Goal: Task Accomplishment & Management: Complete application form

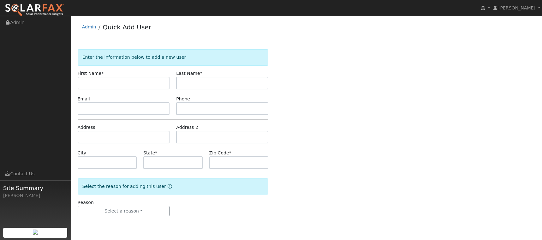
click at [96, 83] on input "text" at bounding box center [124, 83] width 92 height 13
type input "[PERSON_NAME]"
click at [203, 82] on input "text" at bounding box center [222, 83] width 92 height 13
type input "[PERSON_NAME]"
click at [114, 110] on input "text" at bounding box center [124, 108] width 92 height 13
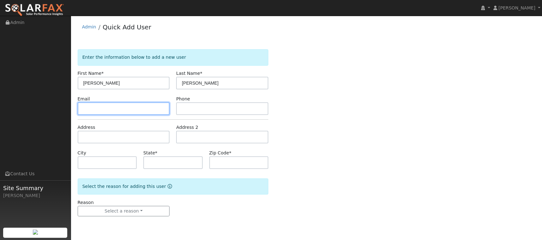
paste input "[EMAIL_ADDRESS][DOMAIN_NAME]"
type input "[EMAIL_ADDRESS][DOMAIN_NAME]"
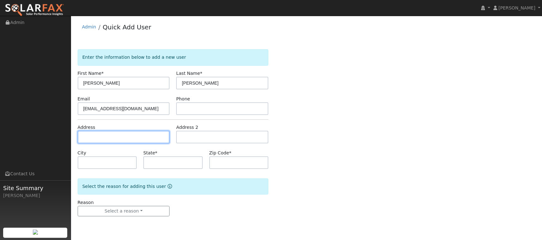
click at [130, 138] on input "text" at bounding box center [124, 137] width 92 height 13
paste input "[STREET_ADDRESS]"
type input "56 El Viento"
type input "[GEOGRAPHIC_DATA]"
type input "CA"
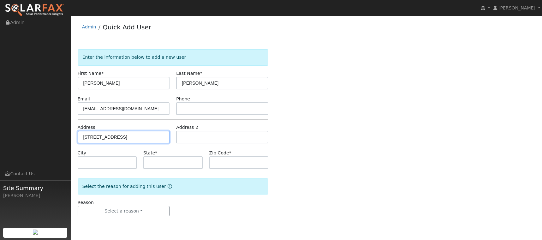
type input "93449"
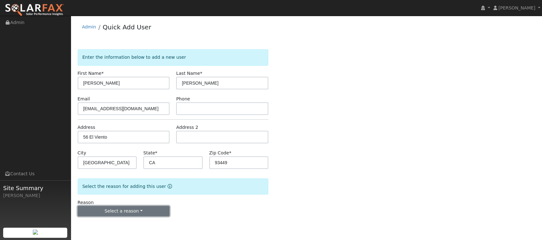
click at [126, 212] on button "Select a reason" at bounding box center [124, 211] width 92 height 11
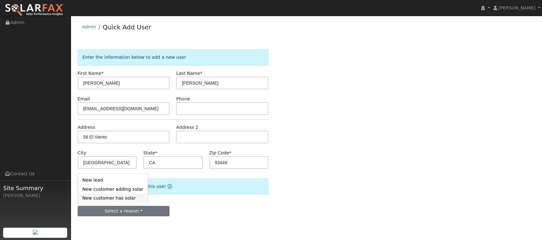
click at [118, 200] on link "New customer has solar" at bounding box center [113, 198] width 70 height 9
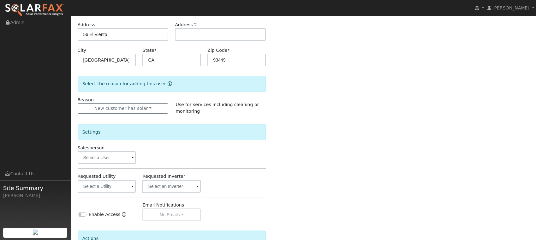
scroll to position [118, 0]
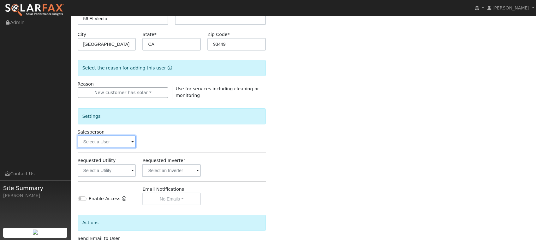
click at [118, 138] on input "text" at bounding box center [107, 142] width 58 height 13
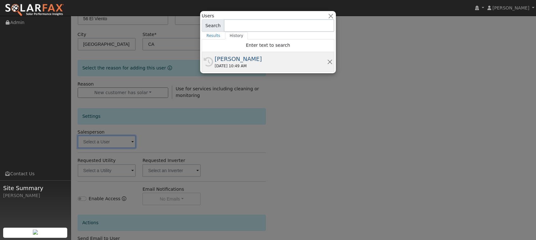
click at [237, 64] on div "[DATE] 10:49 AM" at bounding box center [271, 66] width 112 height 6
type input "[PERSON_NAME]"
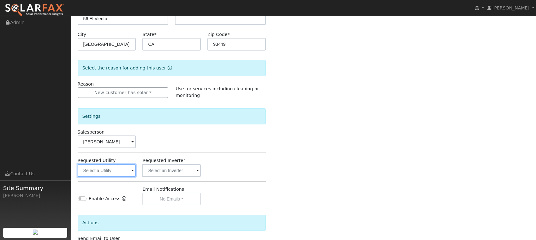
click at [111, 174] on input "text" at bounding box center [107, 170] width 58 height 13
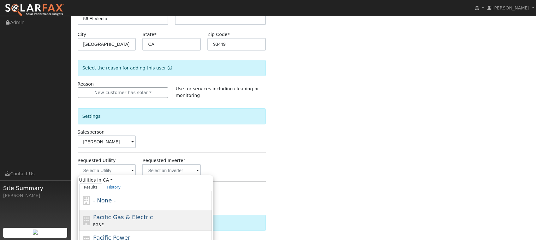
click at [118, 219] on span "Pacific Gas & Electric" at bounding box center [123, 217] width 60 height 7
type input "Pacific Gas & Electric"
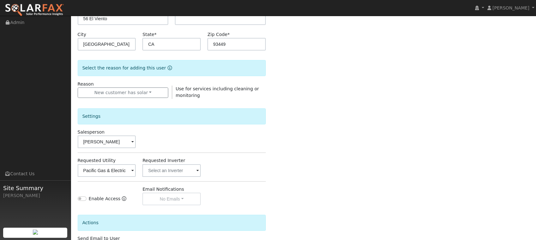
scroll to position [158, 0]
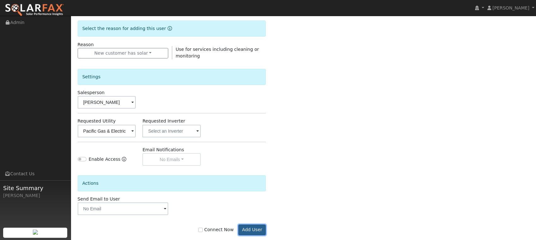
click at [251, 229] on button "Add User" at bounding box center [252, 230] width 27 height 11
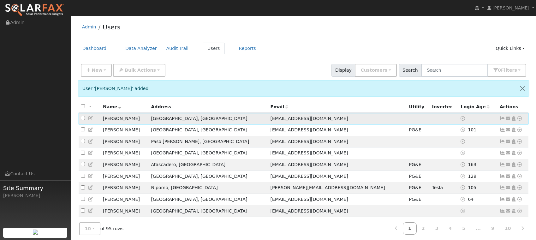
click at [503, 120] on icon at bounding box center [503, 118] width 6 height 4
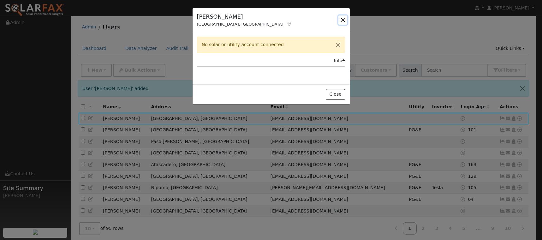
click at [346, 17] on button "button" at bounding box center [343, 19] width 9 height 9
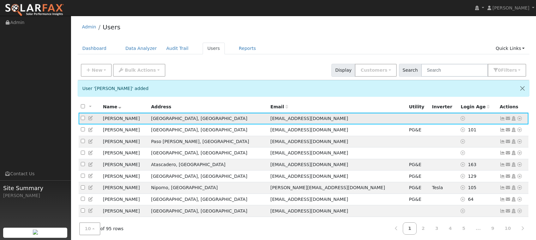
click at [509, 117] on icon at bounding box center [509, 118] width 6 height 4
click at [454, 164] on link "Open Access" at bounding box center [445, 164] width 44 height 9
